Goal: Find specific page/section: Find specific page/section

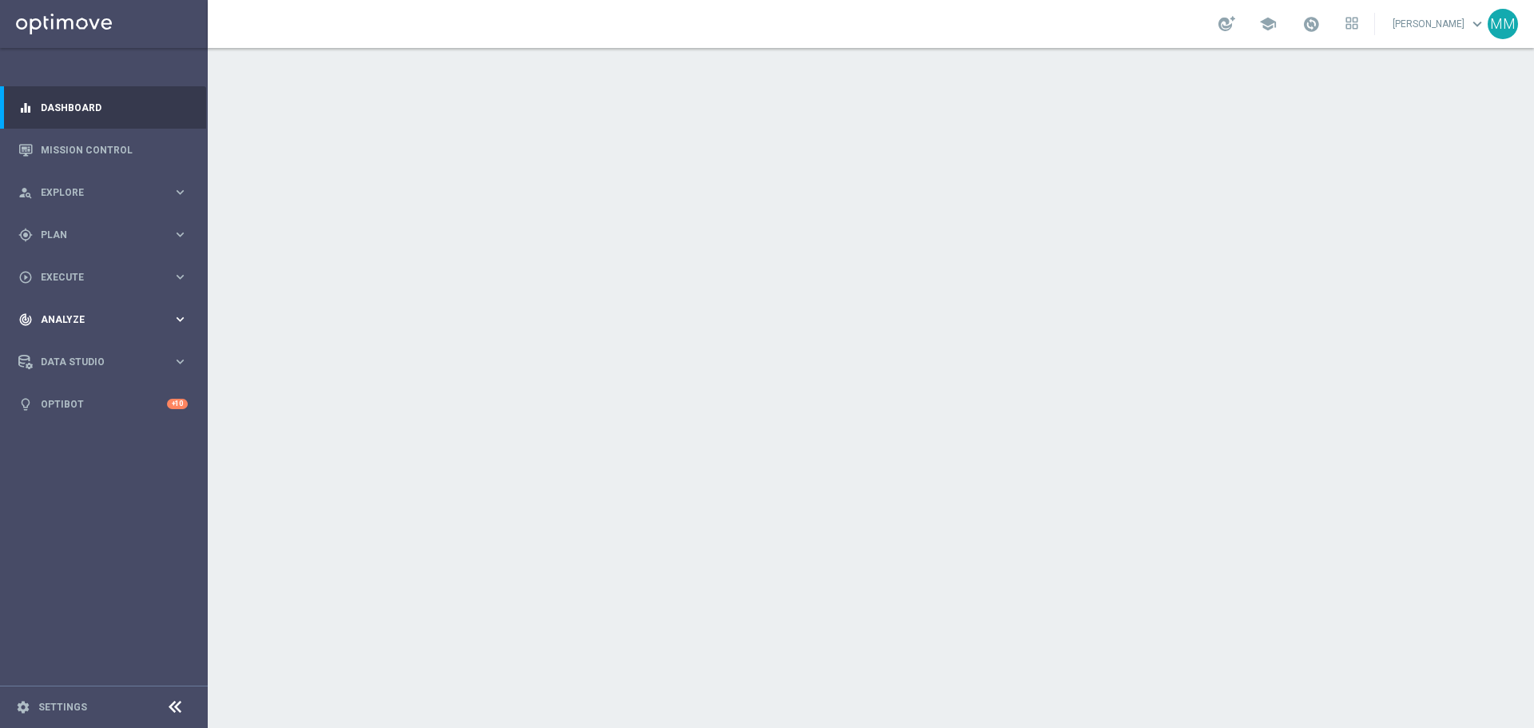
click at [90, 311] on div "track_changes Analyze keyboard_arrow_right" at bounding box center [103, 319] width 206 height 42
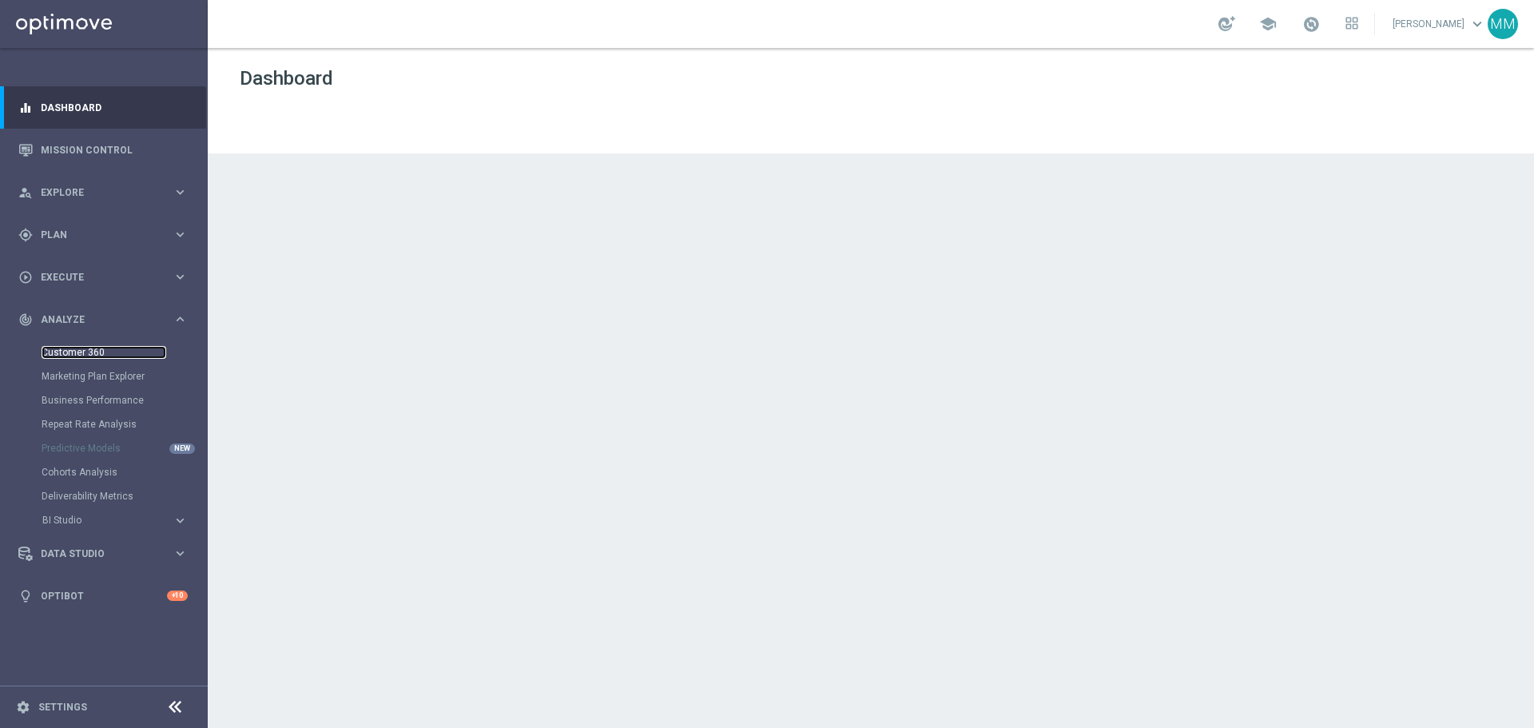
click at [93, 350] on link "Customer 360" at bounding box center [104, 352] width 125 height 13
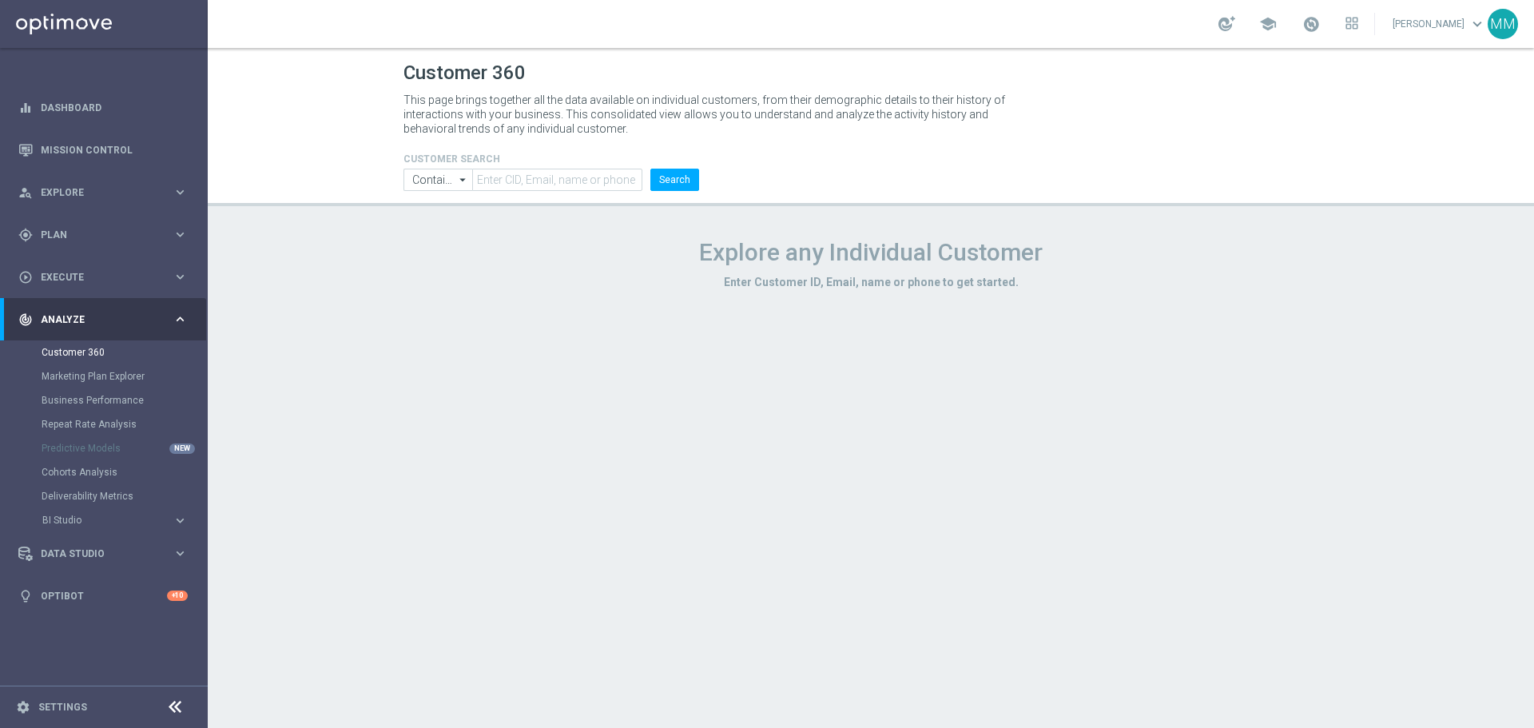
click at [508, 193] on header "Customer 360 This page brings together all the data available on individual cus…" at bounding box center [871, 127] width 1326 height 158
click at [519, 182] on input "text" at bounding box center [557, 180] width 170 height 22
paste input "1204187"
type input "1204187"
click at [666, 182] on button "Search" at bounding box center [674, 180] width 49 height 22
